Goal: Task Accomplishment & Management: Use online tool/utility

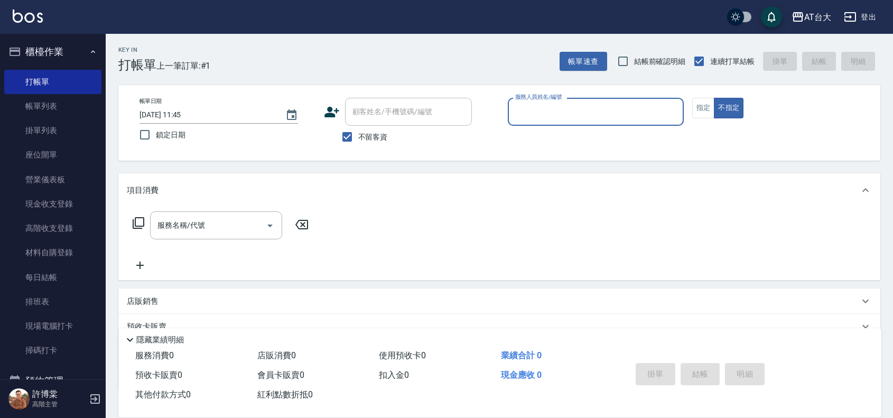
click at [608, 114] on input "服務人員姓名/編號" at bounding box center [596, 112] width 166 height 18
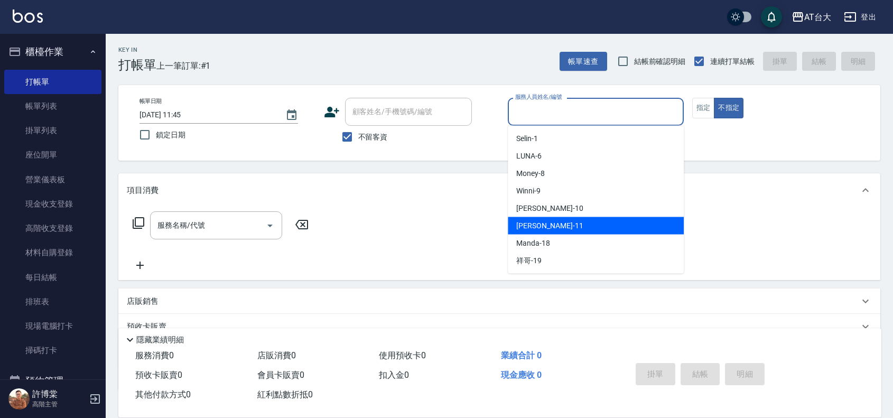
click at [577, 226] on div "[PERSON_NAME] -11" at bounding box center [596, 225] width 176 height 17
type input "[PERSON_NAME]-11"
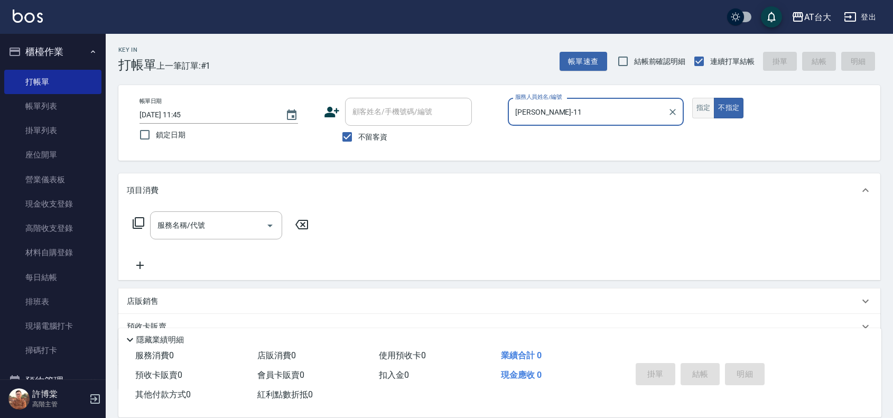
click at [707, 104] on button "指定" at bounding box center [703, 108] width 23 height 21
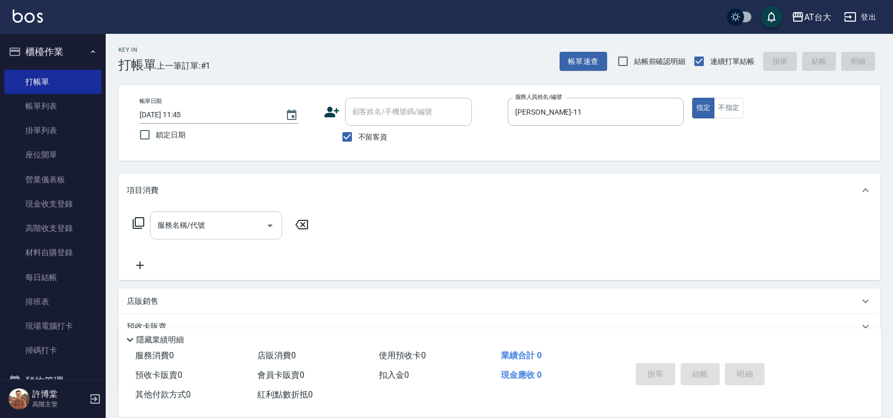
click at [240, 227] on input "服務名稱/代號" at bounding box center [208, 225] width 107 height 18
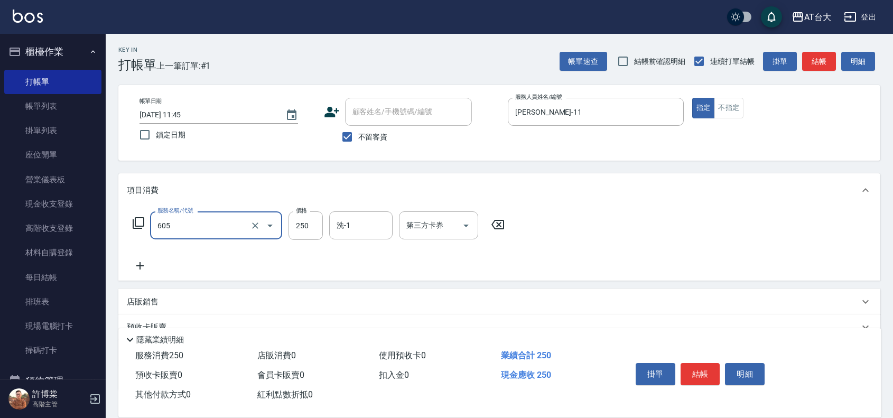
type input "洗髮 (女)(605)"
click at [708, 370] on button "結帳" at bounding box center [701, 374] width 40 height 22
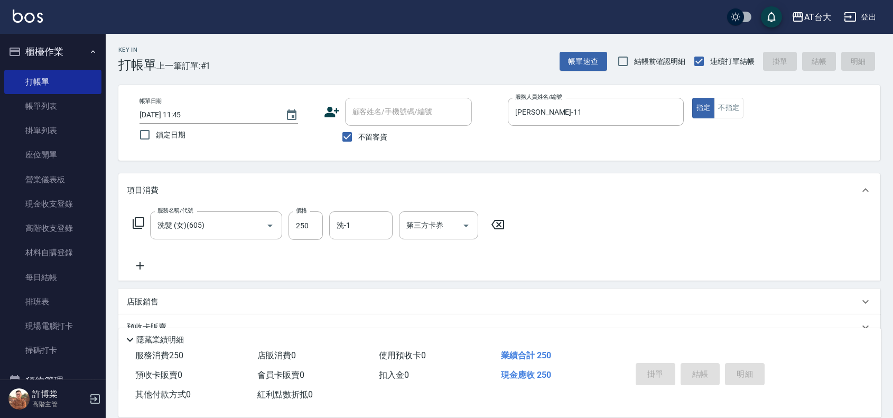
type input "[DATE] 12:32"
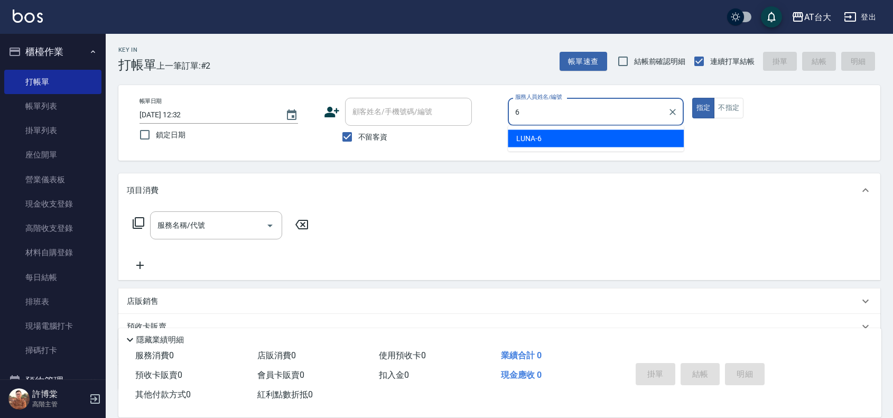
type input "LUNA-6"
type button "true"
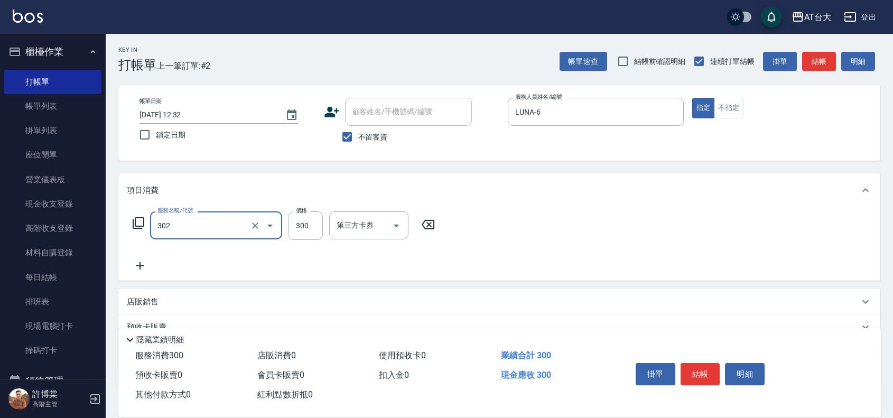
type input "剪髮(302)"
type input "250"
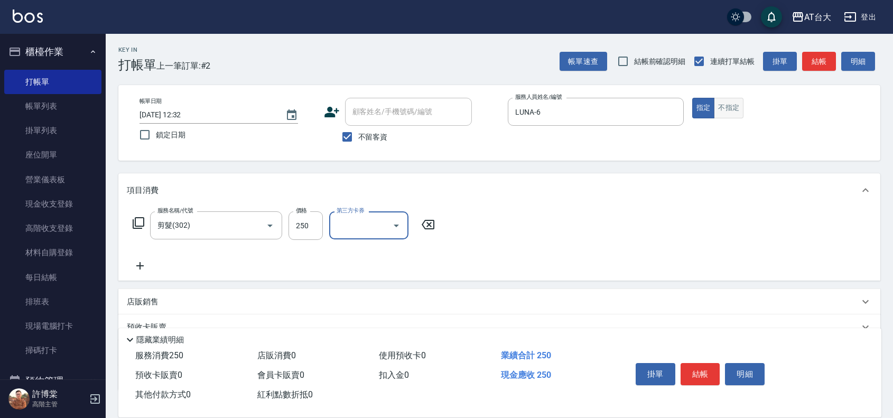
click at [732, 111] on button "不指定" at bounding box center [729, 108] width 30 height 21
click at [691, 373] on button "結帳" at bounding box center [701, 374] width 40 height 22
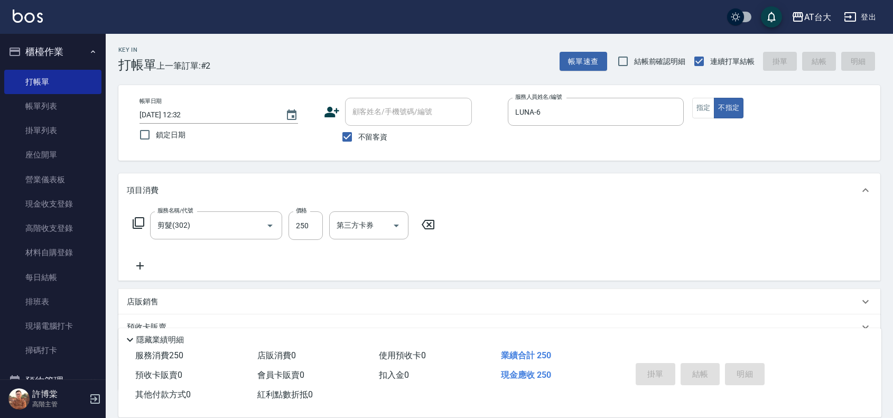
type input "[DATE] 12:45"
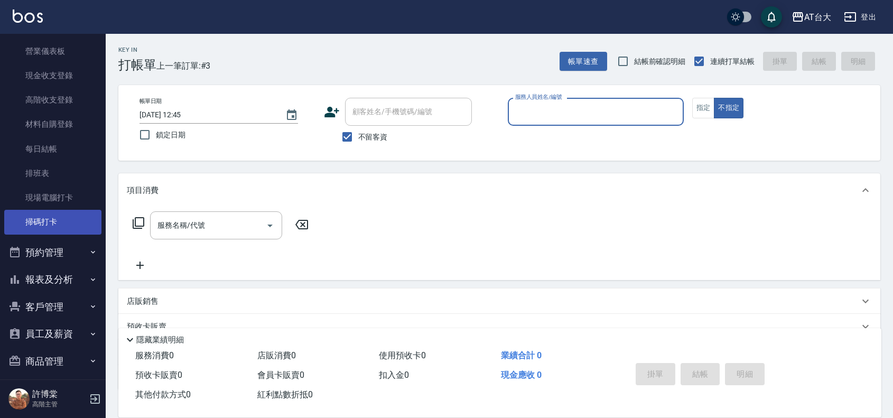
scroll to position [191, 0]
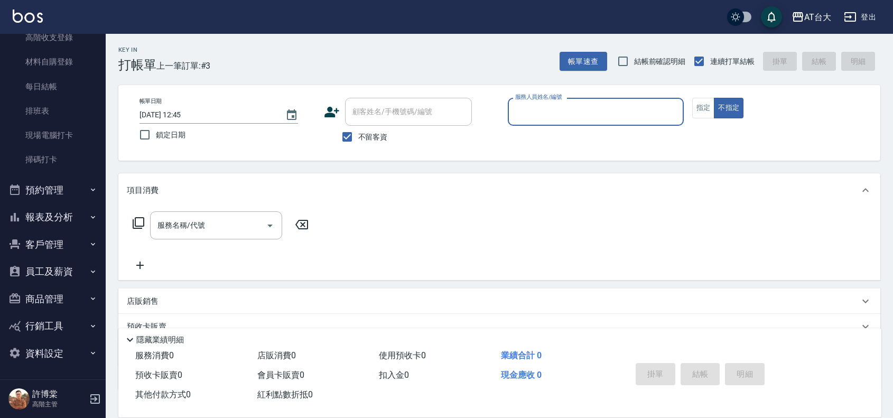
click at [67, 212] on button "報表及分析" at bounding box center [52, 216] width 97 height 27
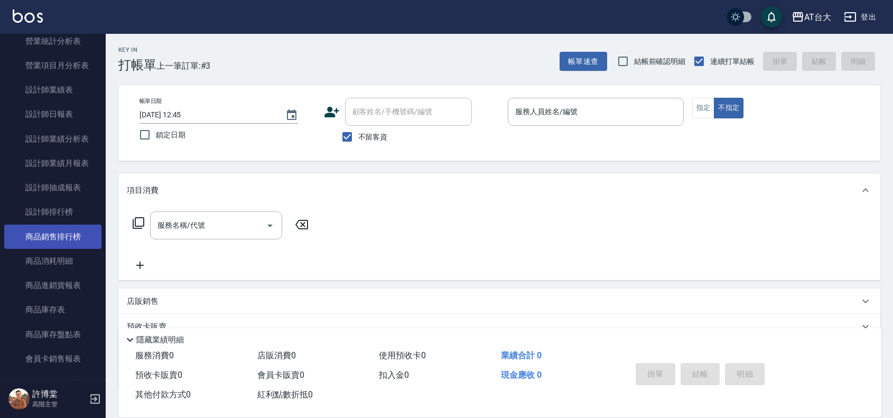
scroll to position [653, 0]
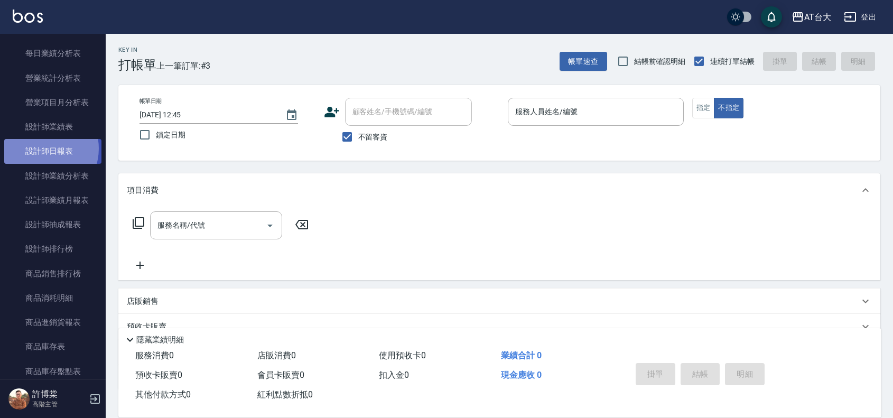
click at [41, 149] on link "設計師日報表" at bounding box center [52, 151] width 97 height 24
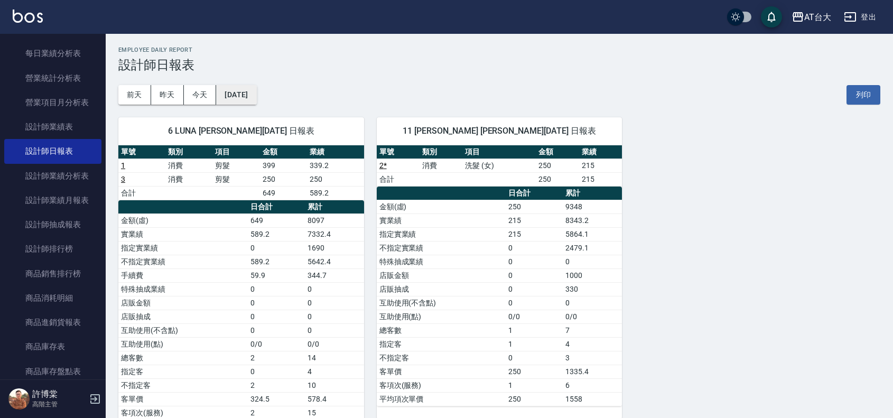
click at [228, 90] on button "[DATE]" at bounding box center [236, 95] width 40 height 20
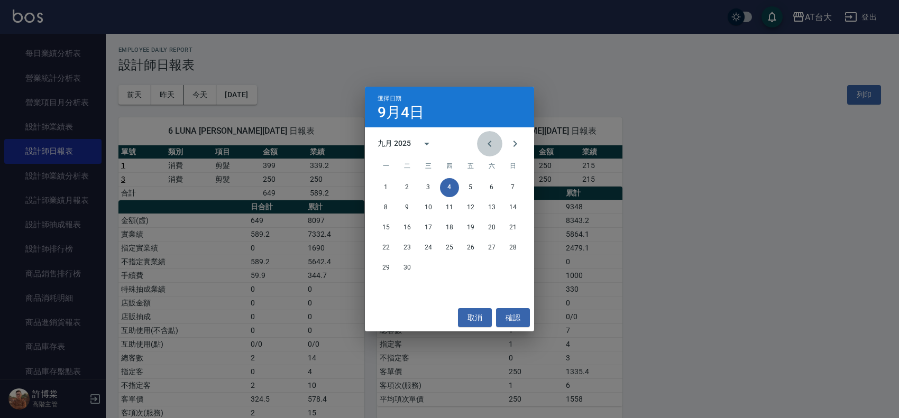
click at [486, 144] on icon "Previous month" at bounding box center [489, 143] width 13 height 13
click at [388, 207] on button "4" at bounding box center [385, 207] width 19 height 19
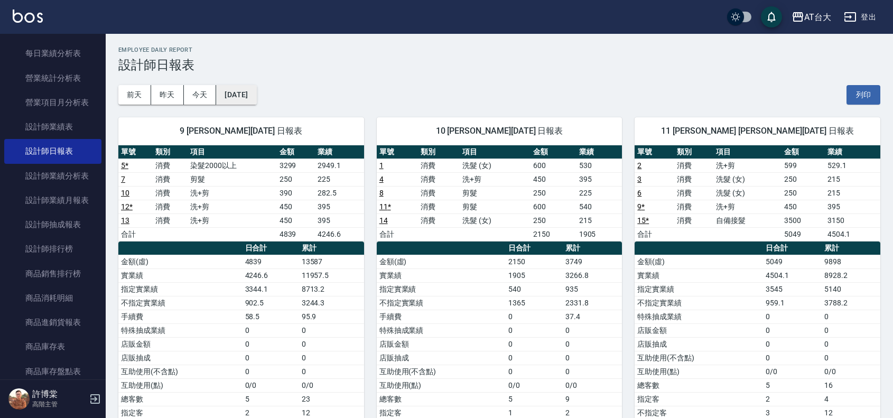
click at [256, 101] on button "[DATE]" at bounding box center [236, 95] width 40 height 20
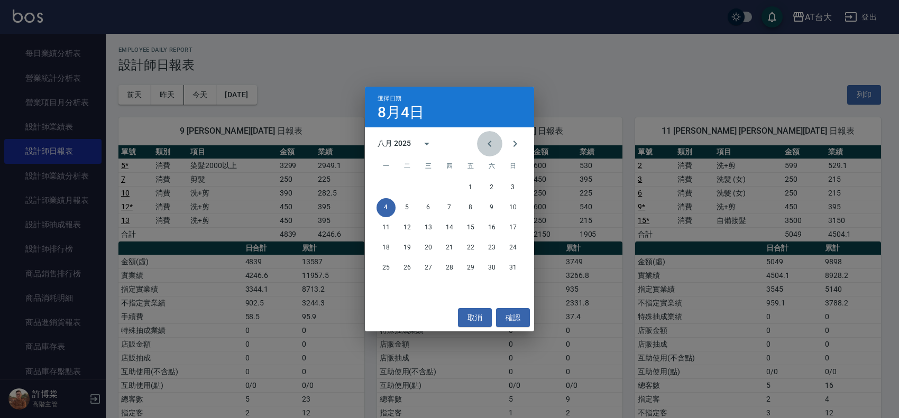
click at [494, 151] on button "Previous month" at bounding box center [489, 143] width 25 height 25
click at [468, 189] on button "4" at bounding box center [470, 187] width 19 height 19
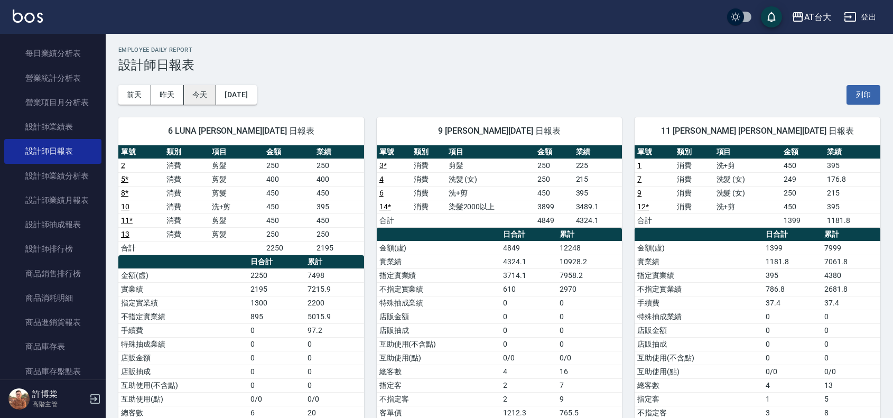
click at [193, 91] on button "今天" at bounding box center [200, 95] width 33 height 20
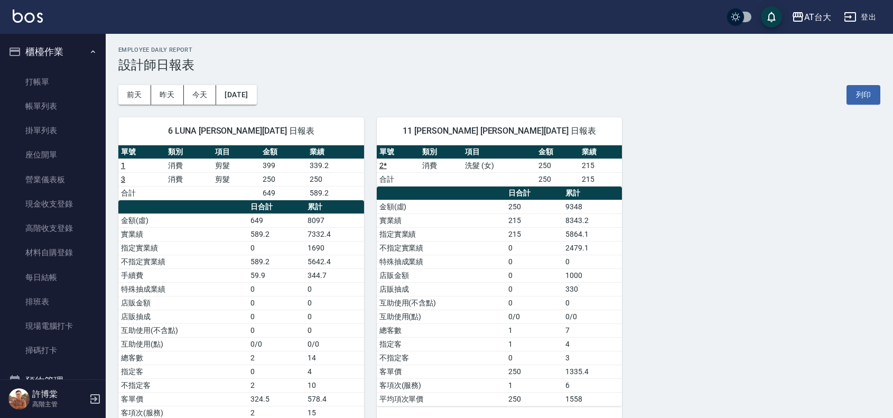
click at [67, 68] on ul "打帳單 帳單列表 掛單列表 座位開單 營業儀表板 現金收支登錄 高階收支登錄 材料自購登錄 每日結帳 排班表 現場電腦打卡 掃碼打卡" at bounding box center [52, 217] width 97 height 302
click at [61, 75] on link "打帳單" at bounding box center [52, 82] width 97 height 24
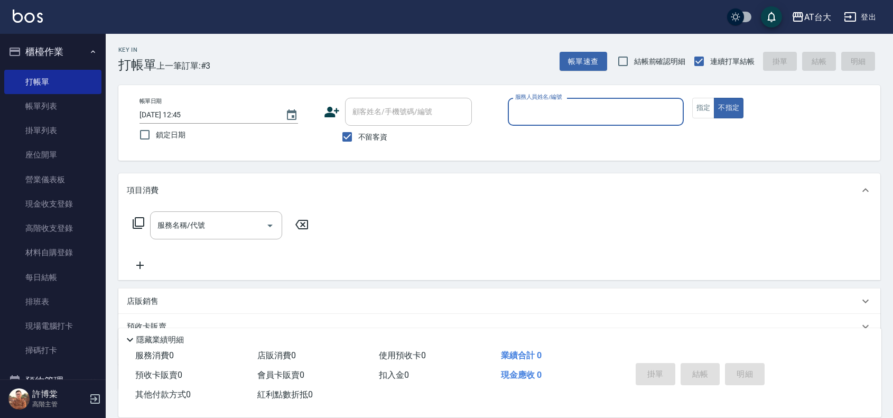
click at [617, 123] on div "服務人員姓名/編號" at bounding box center [596, 112] width 176 height 28
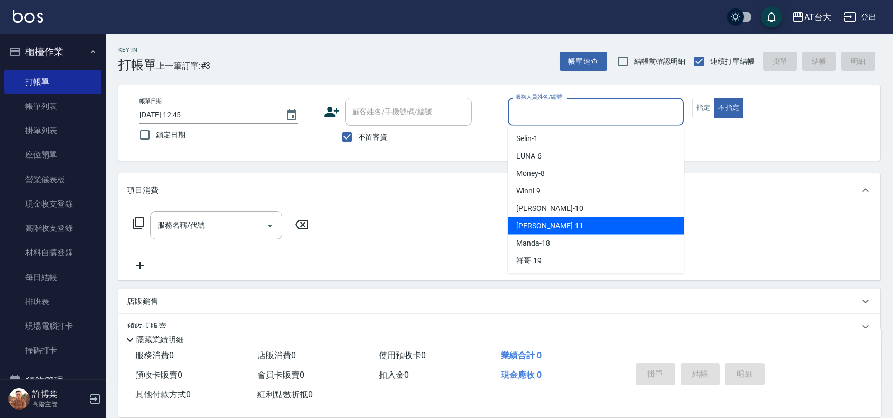
click at [583, 223] on div "[PERSON_NAME] -11" at bounding box center [596, 225] width 176 height 17
type input "[PERSON_NAME]-11"
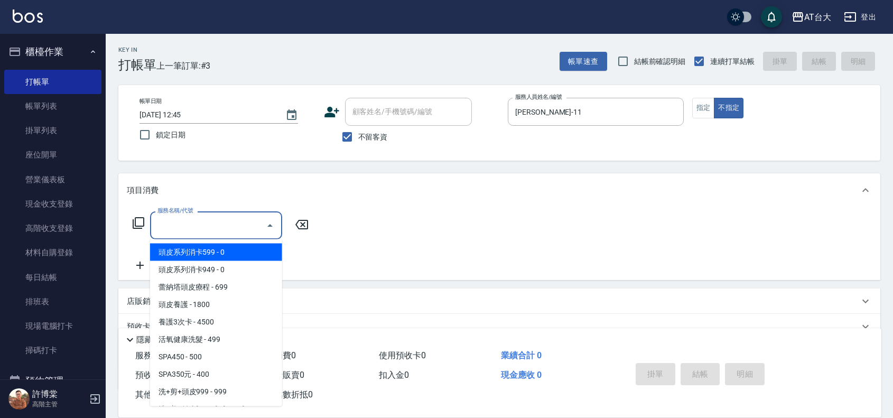
click at [189, 227] on div "服務名稱/代號 服務名稱/代號" at bounding box center [216, 225] width 132 height 28
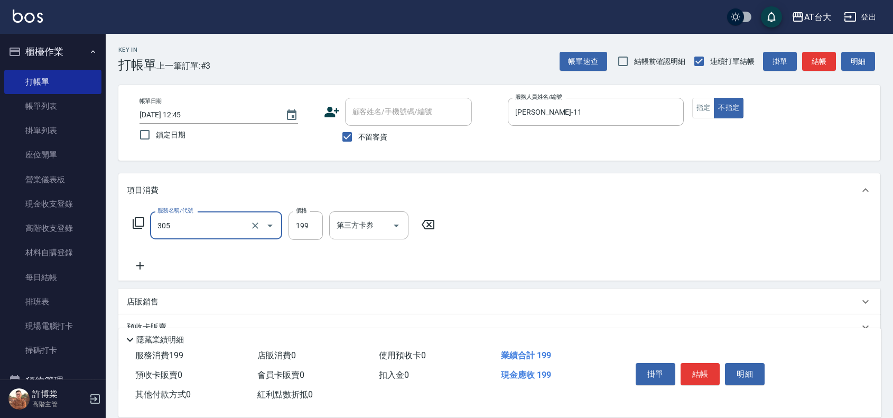
type input "剪髮(305)"
type input "250"
click at [711, 366] on button "結帳" at bounding box center [701, 374] width 40 height 22
type input "[DATE] 12:53"
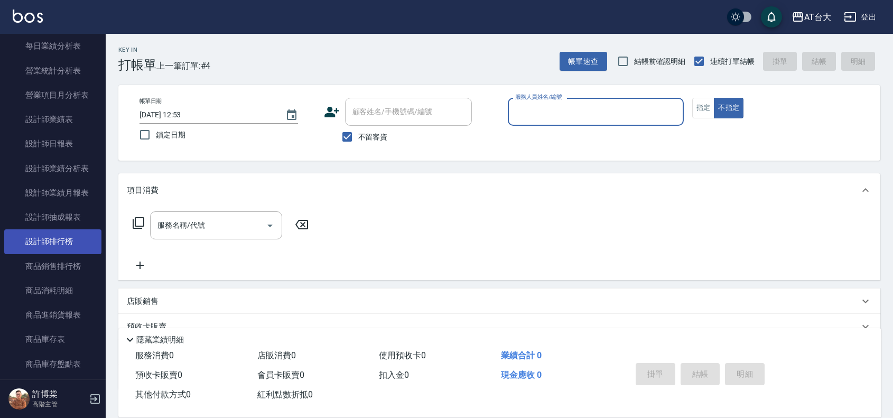
scroll to position [462, 0]
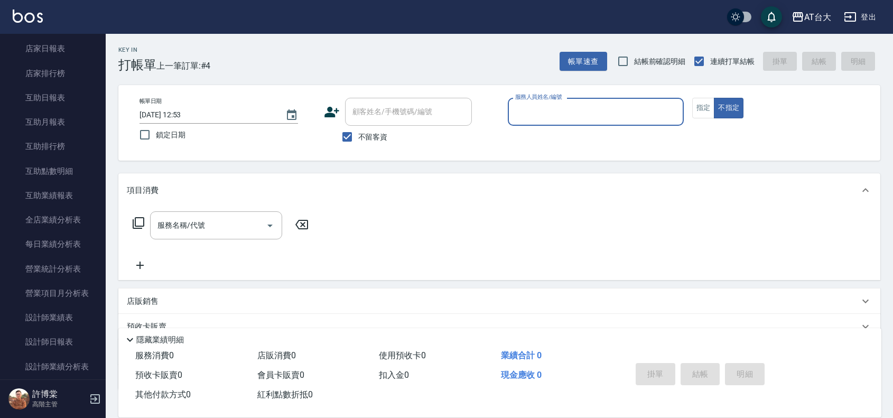
click at [521, 119] on input "服務人員姓名/編號" at bounding box center [596, 112] width 166 height 18
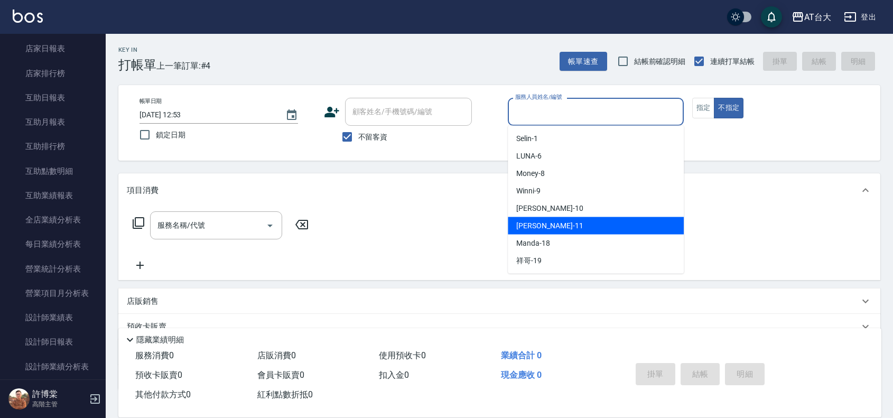
click at [548, 223] on span "[PERSON_NAME] -11" at bounding box center [549, 225] width 67 height 11
type input "[PERSON_NAME]-11"
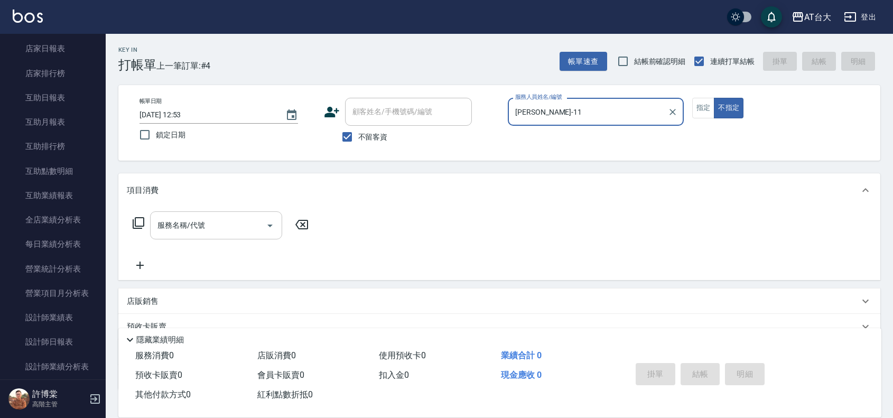
click at [230, 221] on input "服務名稱/代號" at bounding box center [208, 225] width 107 height 18
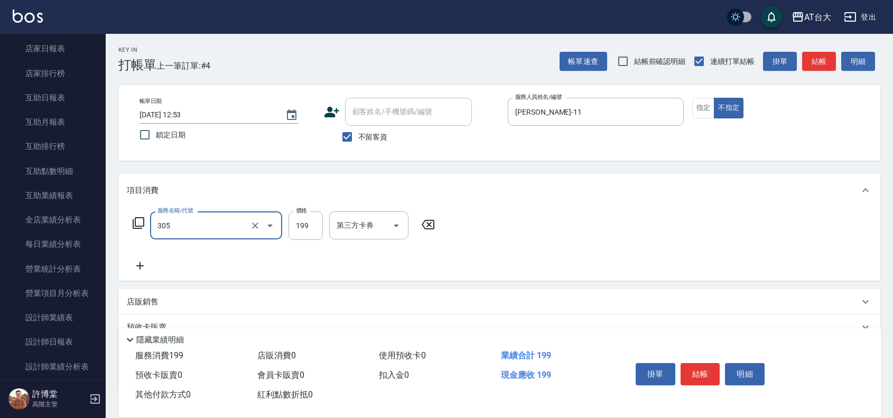
type input "剪髮(305)"
type input "250"
click at [699, 368] on button "結帳" at bounding box center [701, 374] width 40 height 22
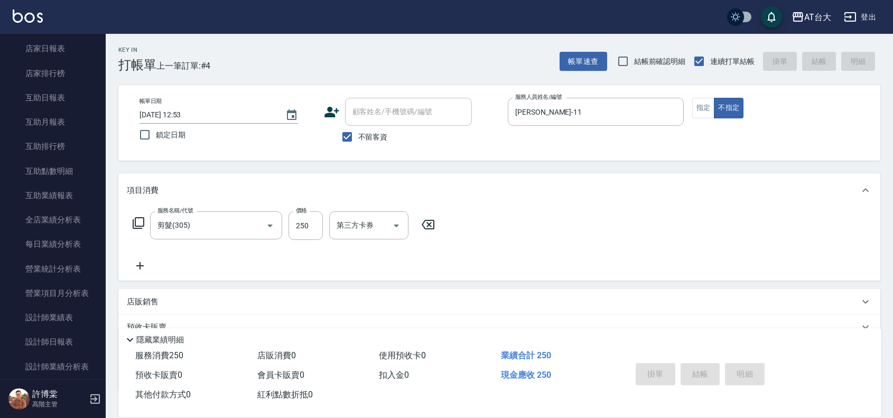
type input "[DATE] 13:16"
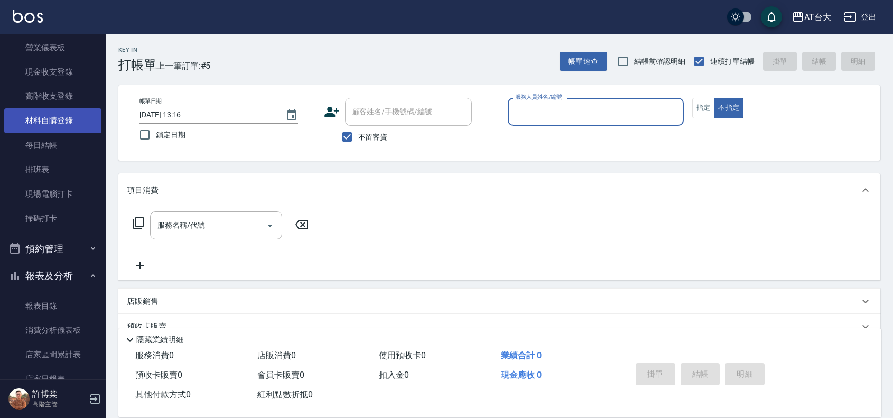
scroll to position [0, 0]
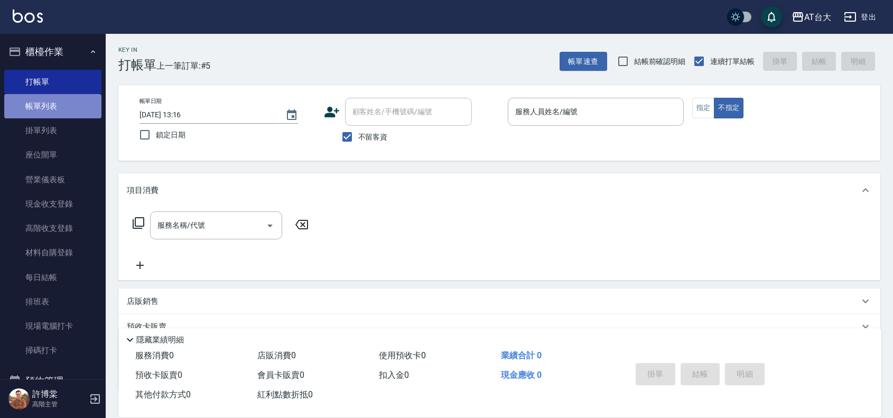
click at [67, 112] on link "帳單列表" at bounding box center [52, 106] width 97 height 24
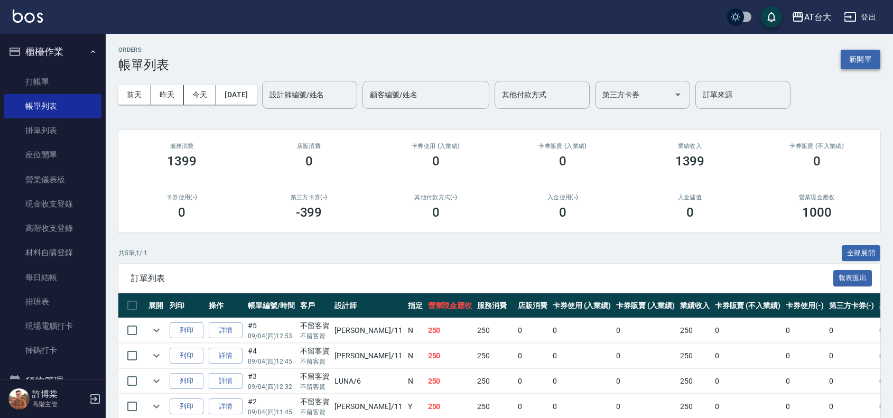
click at [854, 57] on button "新開單" at bounding box center [861, 60] width 40 height 20
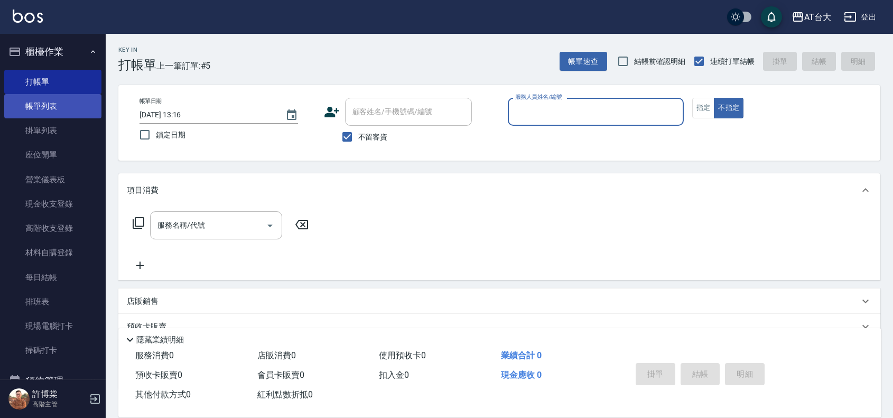
click at [63, 103] on link "帳單列表" at bounding box center [52, 106] width 97 height 24
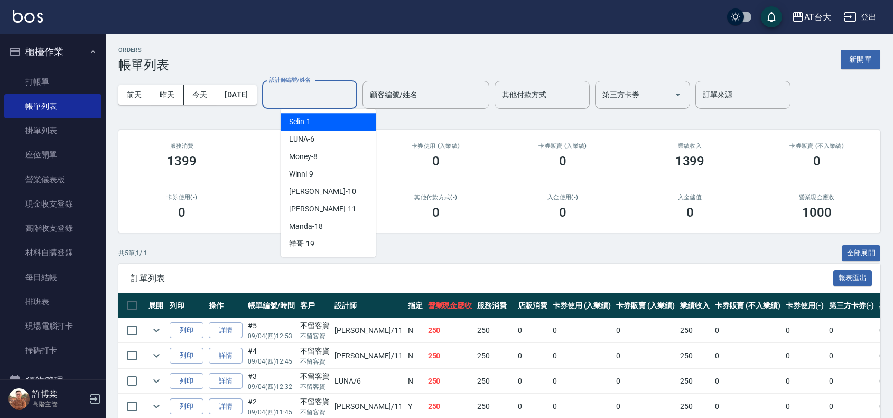
click at [314, 99] on input "設計師編號/姓名" at bounding box center [310, 95] width 86 height 18
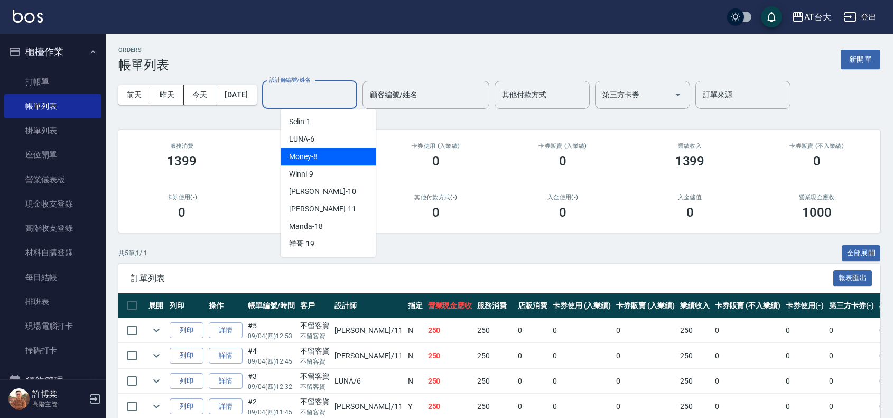
click at [332, 141] on div "LUNA -6" at bounding box center [328, 139] width 95 height 17
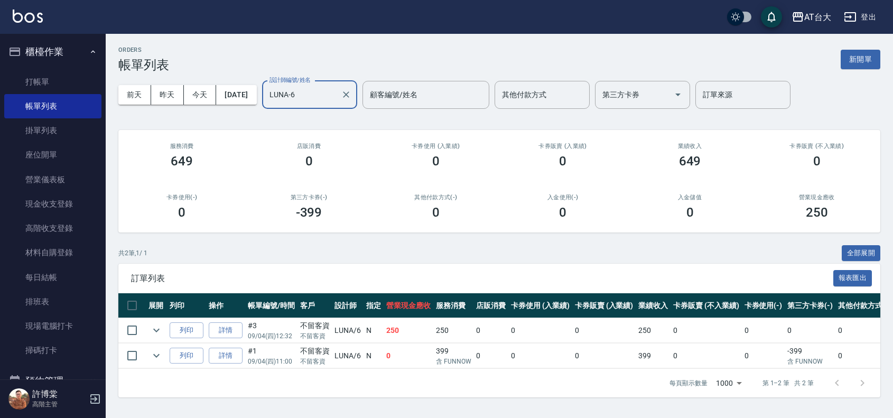
click at [323, 92] on input "LUNA-6" at bounding box center [302, 95] width 70 height 18
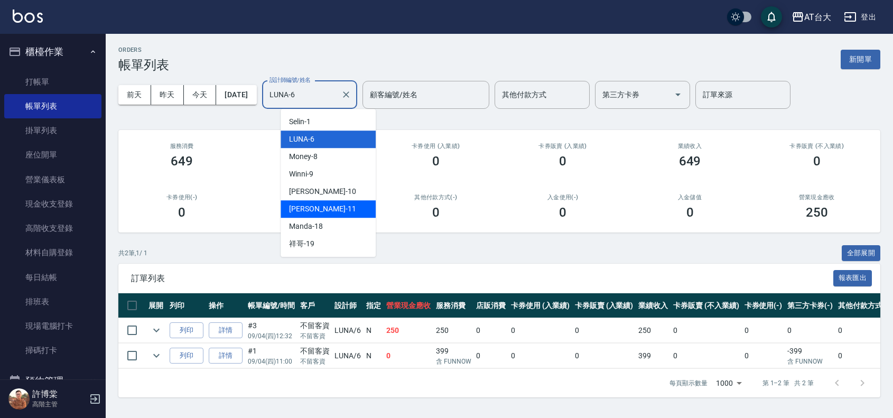
click at [330, 203] on div "[PERSON_NAME] -11" at bounding box center [328, 208] width 95 height 17
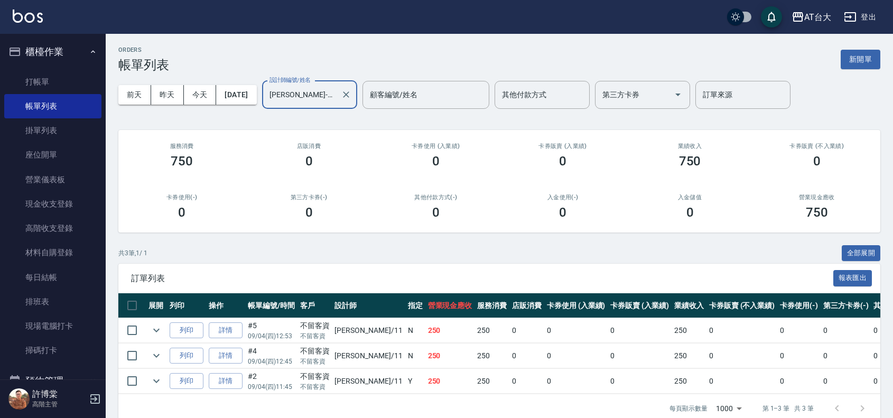
click at [337, 93] on input "[PERSON_NAME]-11" at bounding box center [302, 95] width 70 height 18
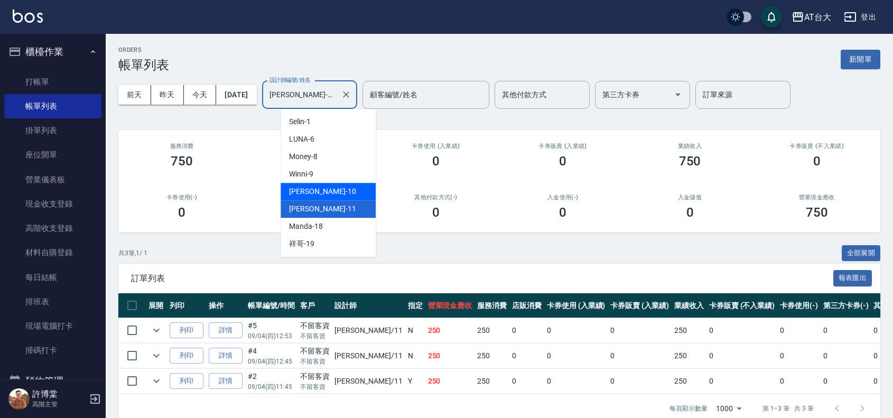
click at [323, 193] on div "JOJO -10" at bounding box center [328, 191] width 95 height 17
type input "JOJO-10"
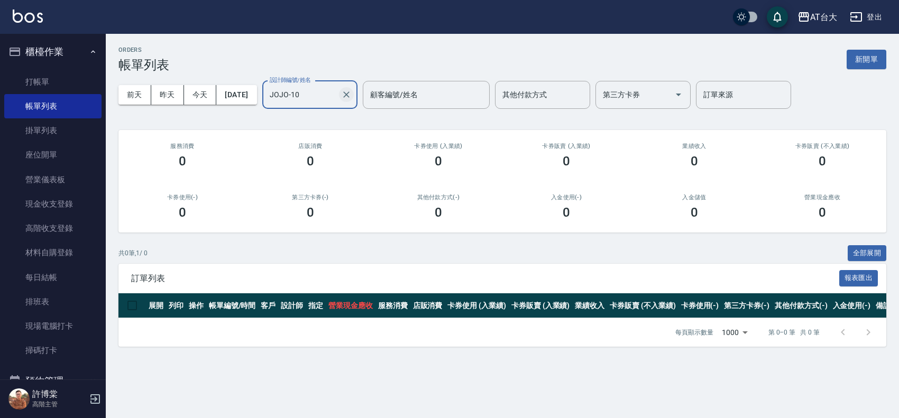
click at [354, 97] on button "Clear" at bounding box center [346, 94] width 15 height 15
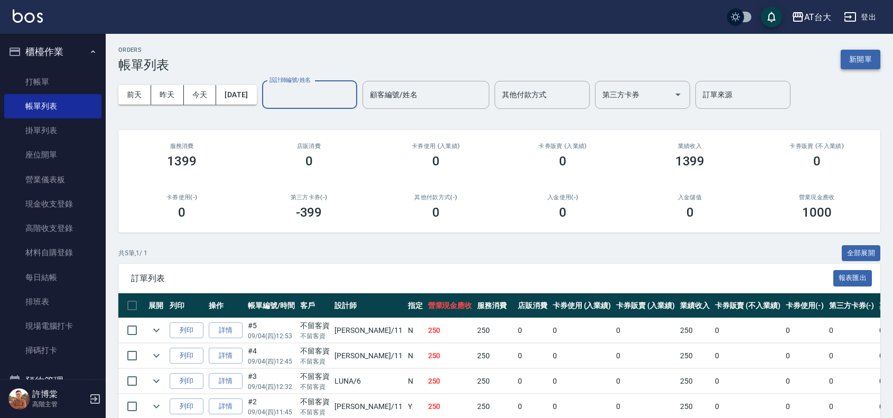
click at [846, 61] on button "新開單" at bounding box center [861, 60] width 40 height 20
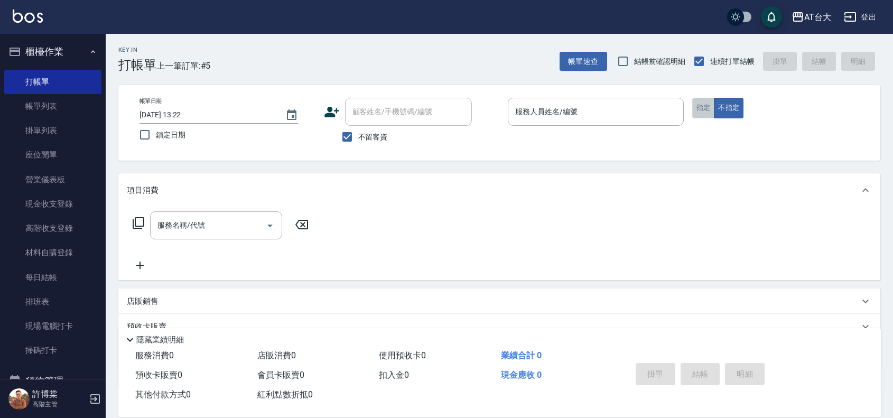
click at [707, 107] on button "指定" at bounding box center [703, 108] width 23 height 21
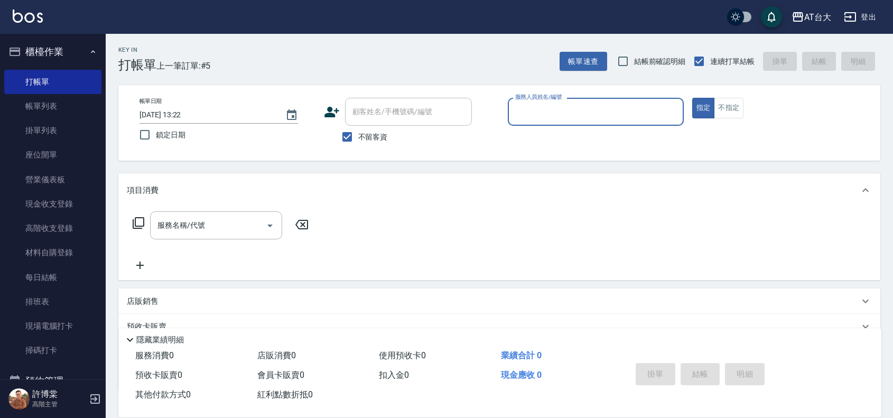
click at [638, 111] on input "服務人員姓名/編號" at bounding box center [596, 112] width 166 height 18
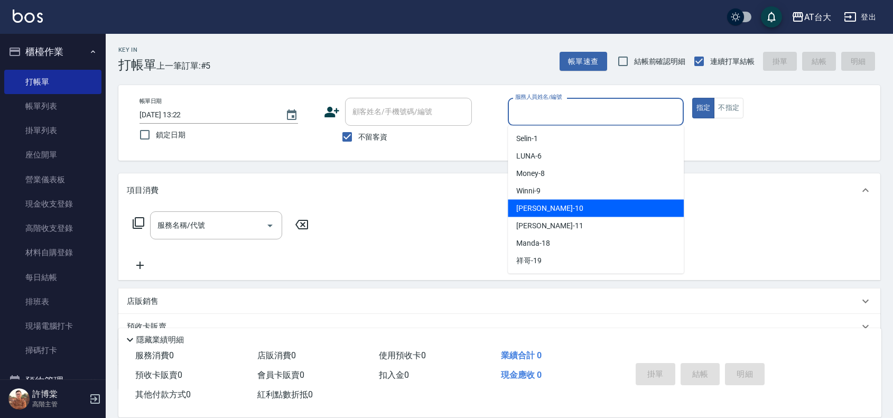
click at [579, 210] on div "JOJO -10" at bounding box center [596, 208] width 176 height 17
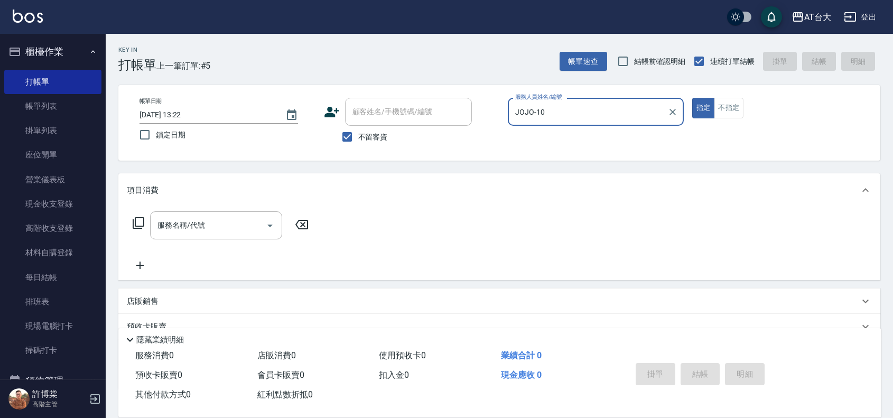
type input "JOJO-10"
click at [190, 231] on input "服務名稱/代號" at bounding box center [208, 225] width 107 height 18
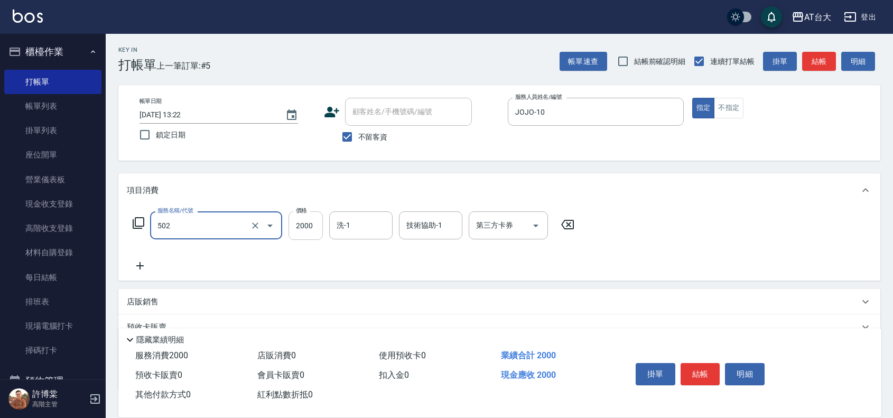
type input "染髮2000以上(502)"
click at [316, 226] on input "2000" at bounding box center [306, 225] width 34 height 29
type input "2699"
click at [700, 367] on button "結帳" at bounding box center [701, 374] width 40 height 22
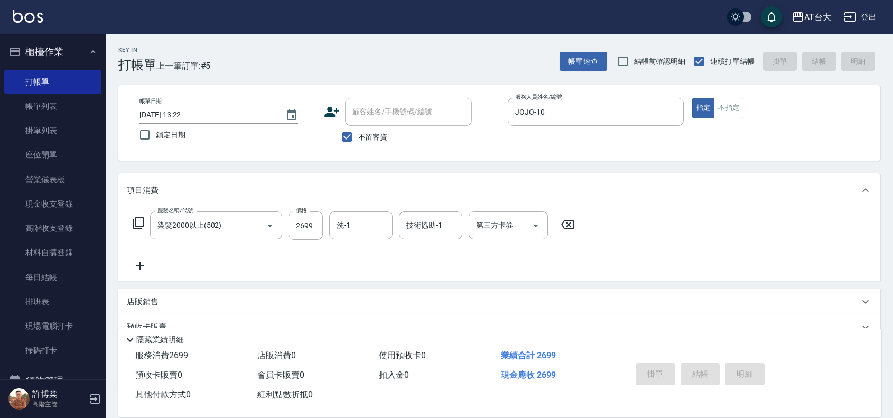
type input "[DATE] 13:31"
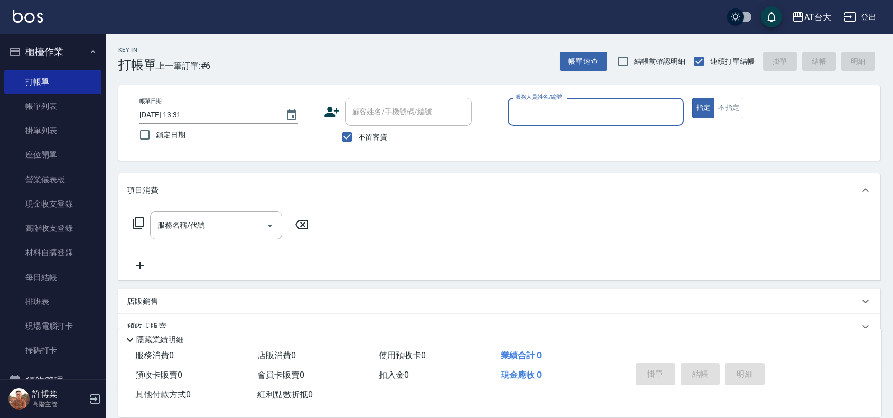
click at [526, 107] on input "服務人員姓名/編號" at bounding box center [596, 112] width 166 height 18
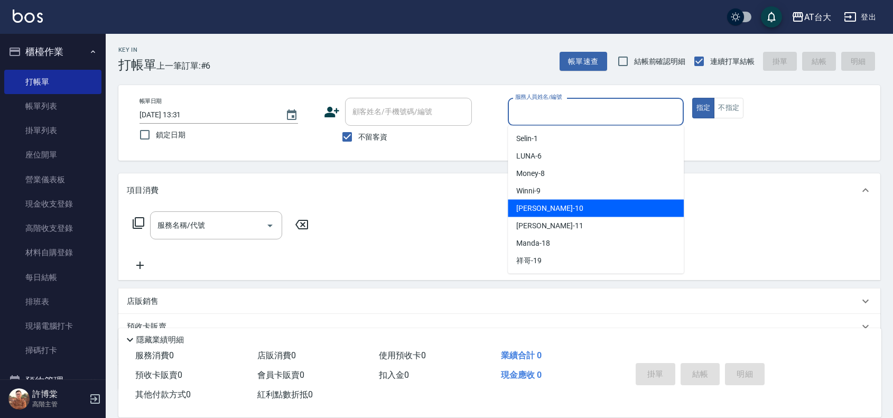
click at [530, 207] on span "JOJO -10" at bounding box center [549, 208] width 67 height 11
type input "JOJO-10"
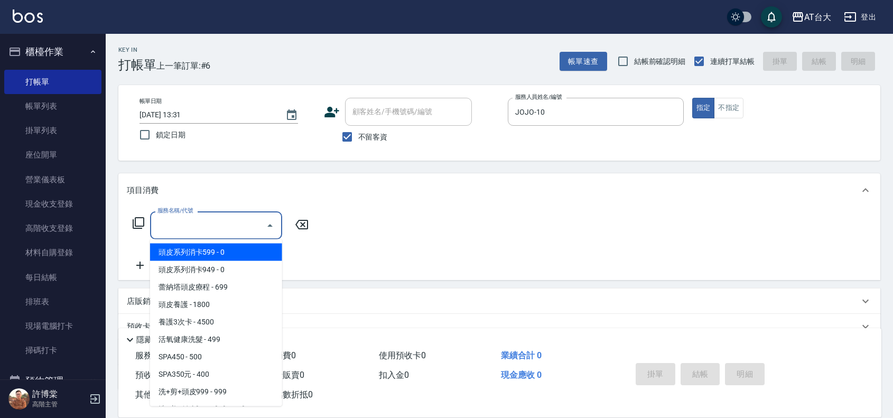
click at [235, 226] on input "服務名稱/代號" at bounding box center [208, 225] width 107 height 18
type input "6"
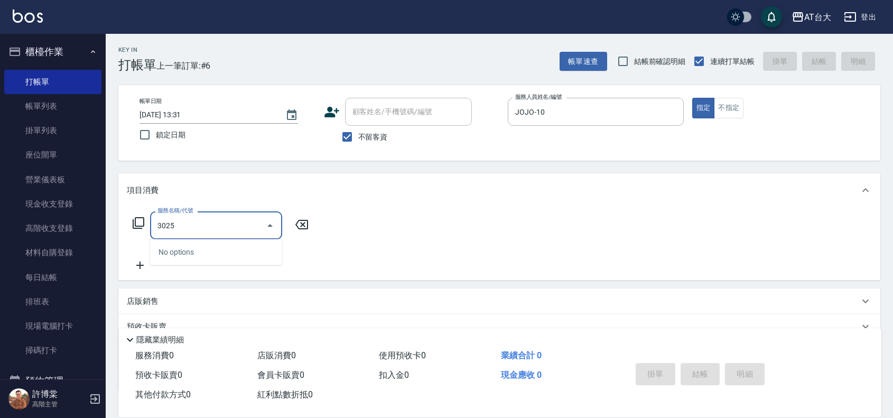
click at [235, 226] on input "3025" at bounding box center [208, 225] width 107 height 18
drag, startPoint x: 226, startPoint y: 226, endPoint x: 148, endPoint y: 221, distance: 78.4
click at [148, 221] on div "服務名稱/代號 3025 服務名稱/代號" at bounding box center [221, 225] width 188 height 28
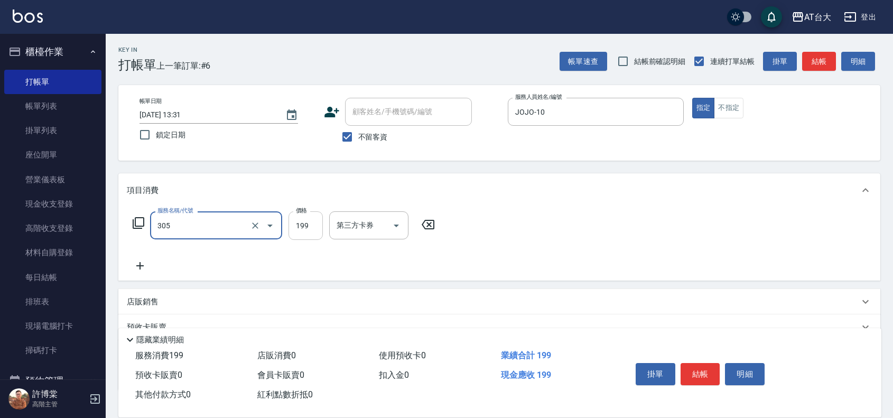
type input "剪髮(305)"
click at [293, 223] on input "199" at bounding box center [306, 225] width 34 height 29
type input "250"
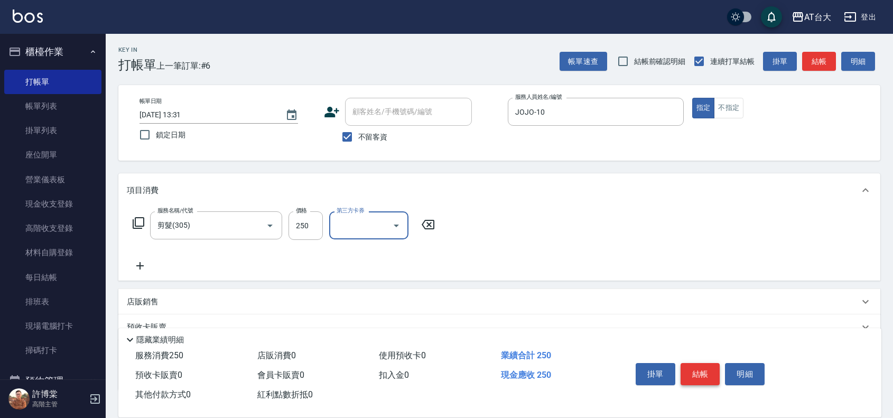
click at [704, 376] on button "結帳" at bounding box center [701, 374] width 40 height 22
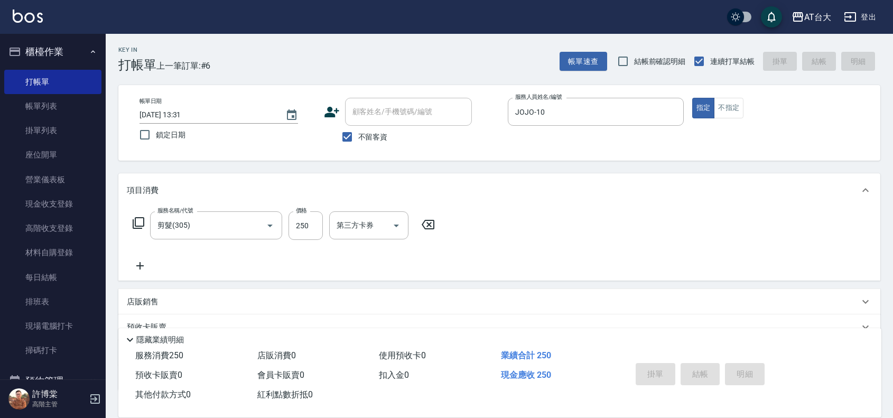
type input "[DATE] 13:47"
